Goal: Use online tool/utility

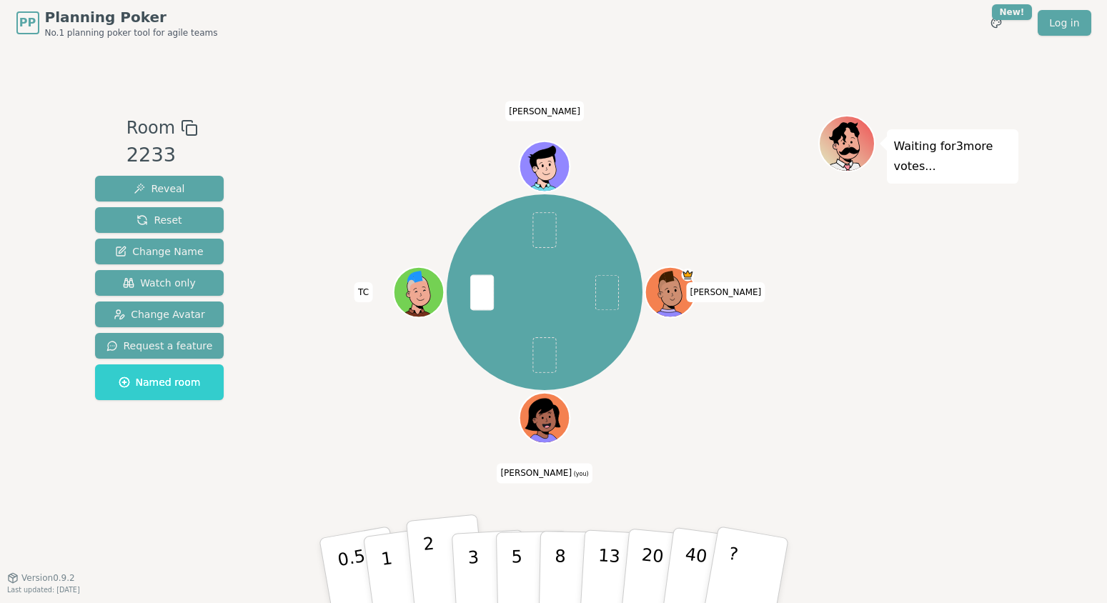
click at [424, 554] on p "2" at bounding box center [431, 573] width 19 height 78
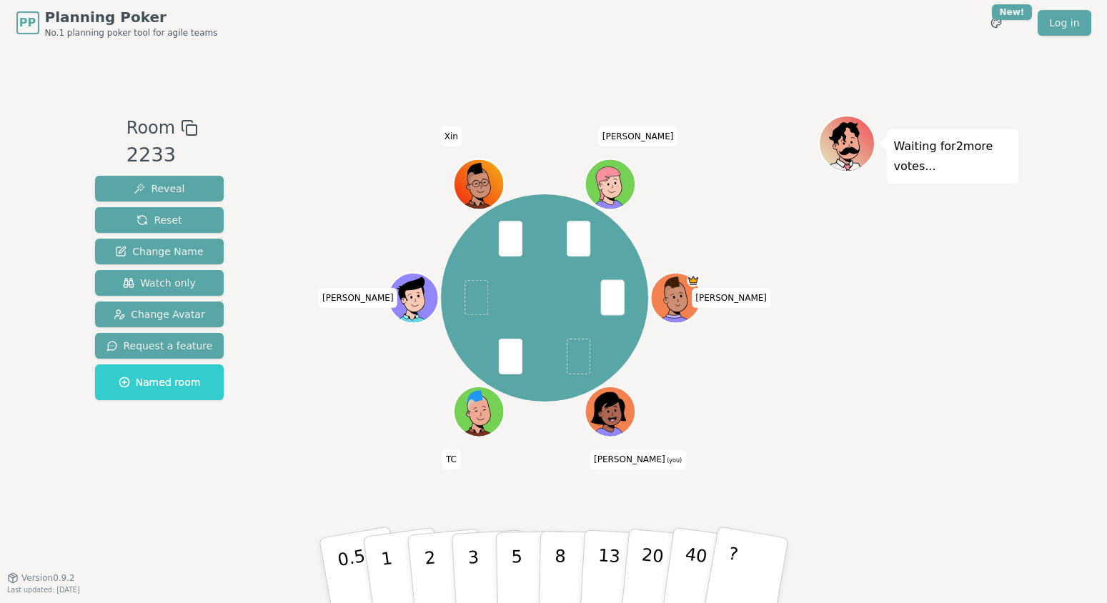
click at [810, 387] on div "[PERSON_NAME] [PERSON_NAME] (you) [PERSON_NAME] Xin [PERSON_NAME]" at bounding box center [545, 298] width 547 height 314
click at [477, 557] on p "3" at bounding box center [474, 572] width 16 height 78
click at [430, 562] on p "2" at bounding box center [431, 573] width 19 height 78
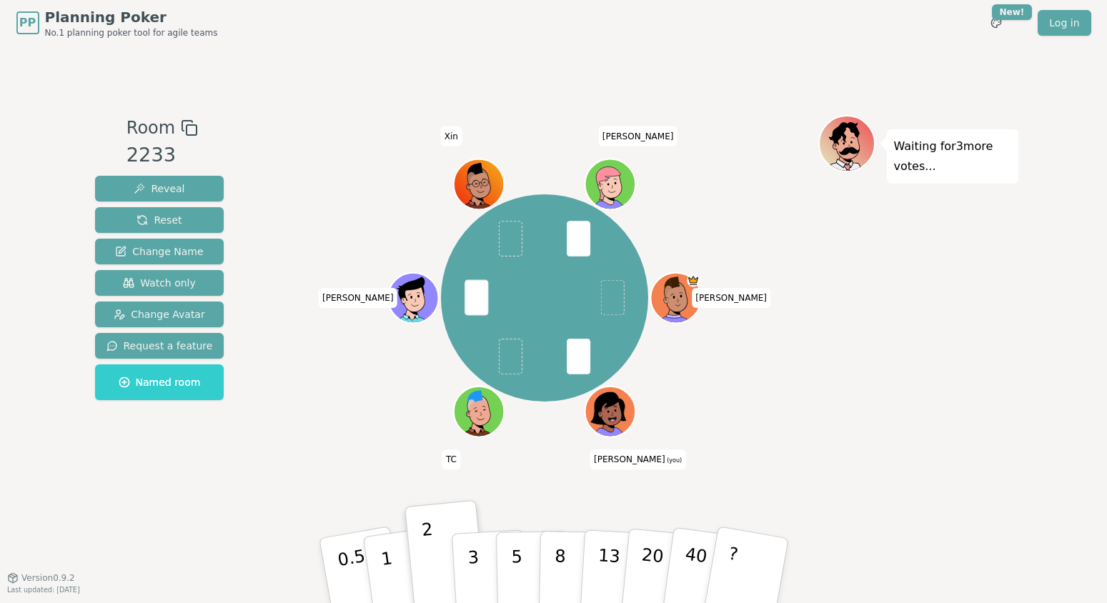
click at [341, 431] on div "[PERSON_NAME] [PERSON_NAME] (you) [PERSON_NAME] Xin [PERSON_NAME]" at bounding box center [545, 298] width 547 height 314
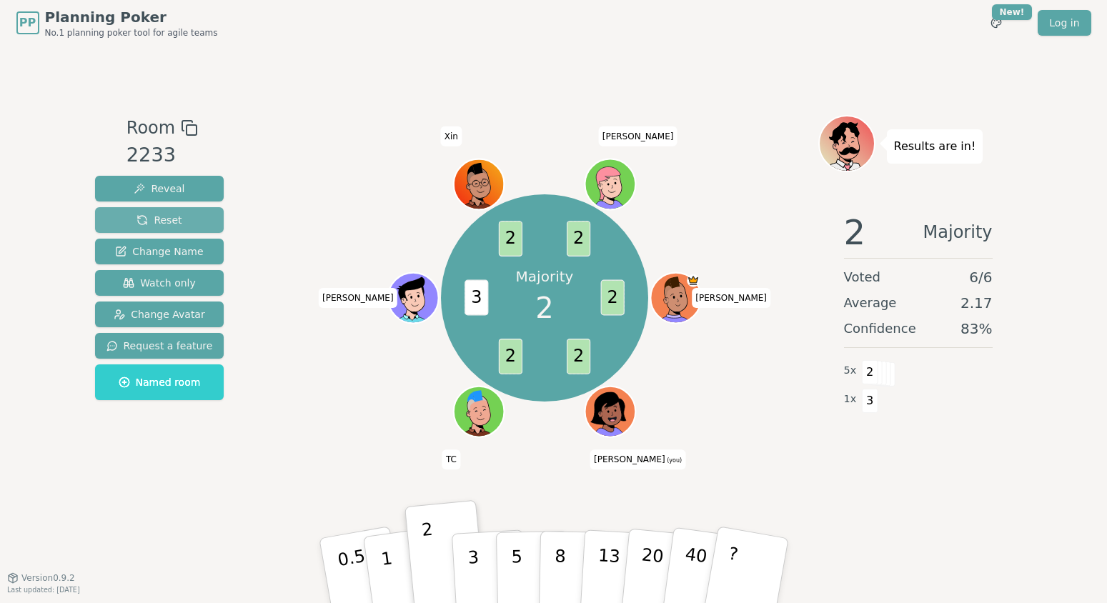
click at [172, 220] on span "Reset" at bounding box center [158, 220] width 45 height 14
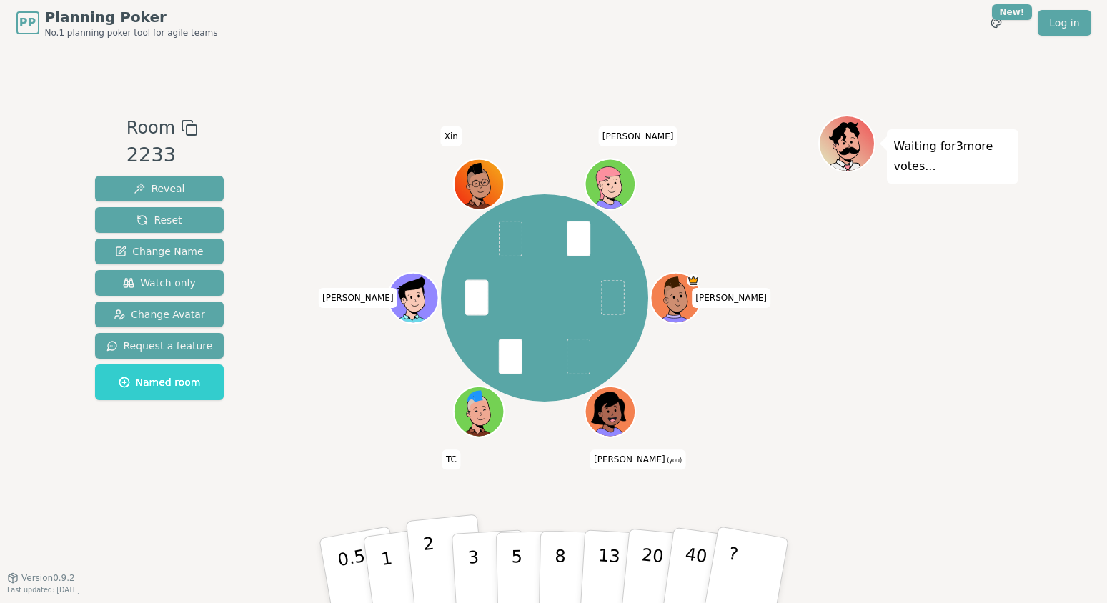
click at [431, 552] on p "2" at bounding box center [431, 573] width 19 height 78
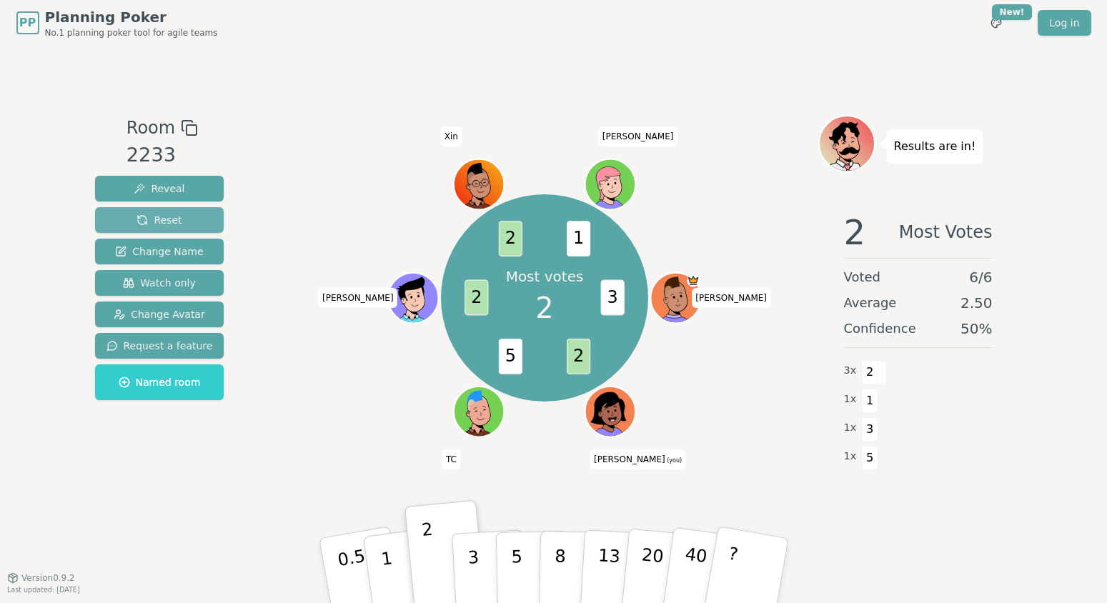
click at [164, 222] on span "Reset" at bounding box center [158, 220] width 45 height 14
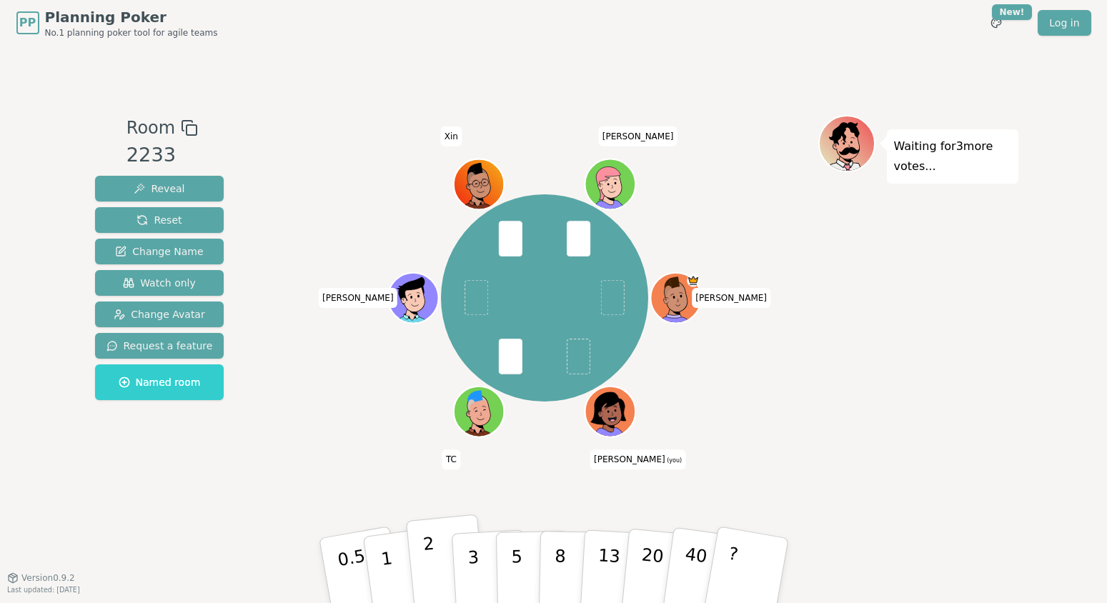
click at [432, 549] on p "2" at bounding box center [431, 573] width 19 height 78
